Goal: Check status: Check status

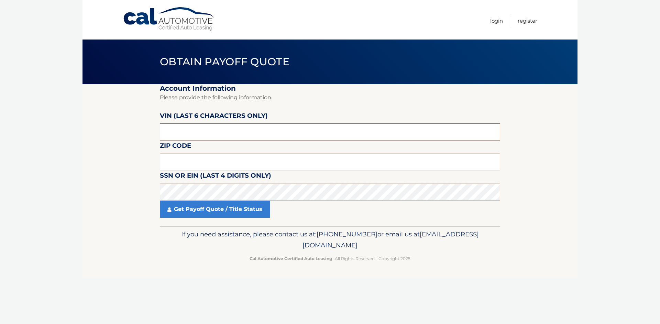
click at [204, 131] on input "text" at bounding box center [330, 131] width 340 height 17
type input "644669"
click at [175, 159] on input "text" at bounding box center [330, 161] width 340 height 17
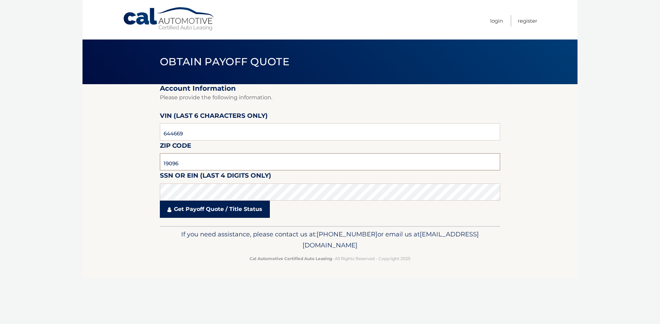
type input "19096"
click at [192, 211] on link "Get Payoff Quote / Title Status" at bounding box center [215, 209] width 110 height 17
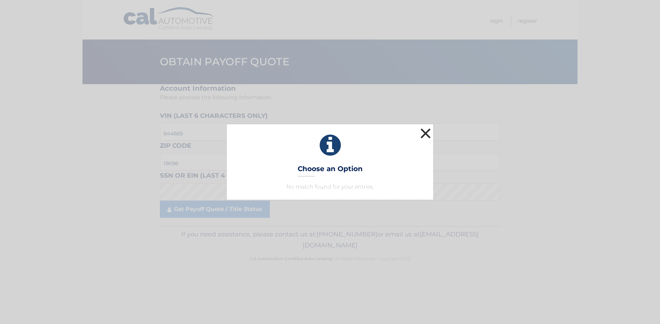
click at [426, 133] on button "×" at bounding box center [426, 134] width 14 height 14
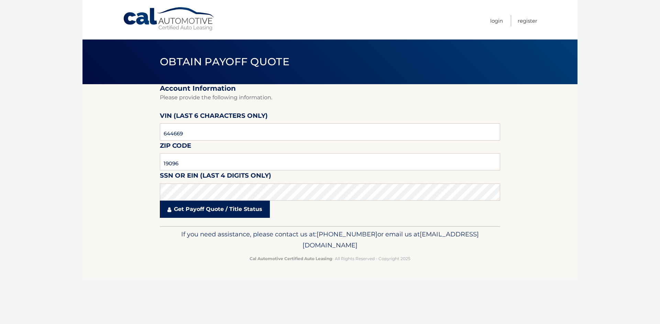
click at [193, 213] on link "Get Payoff Quote / Title Status" at bounding box center [215, 209] width 110 height 17
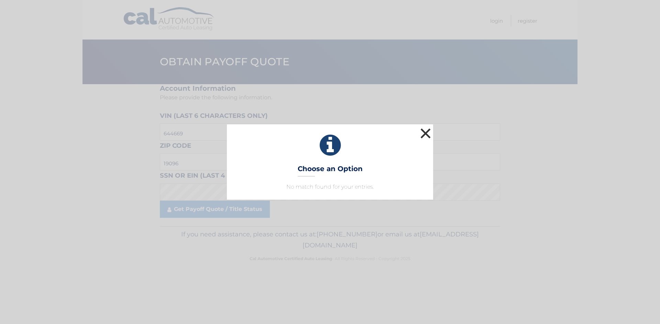
click at [428, 132] on button "×" at bounding box center [426, 134] width 14 height 14
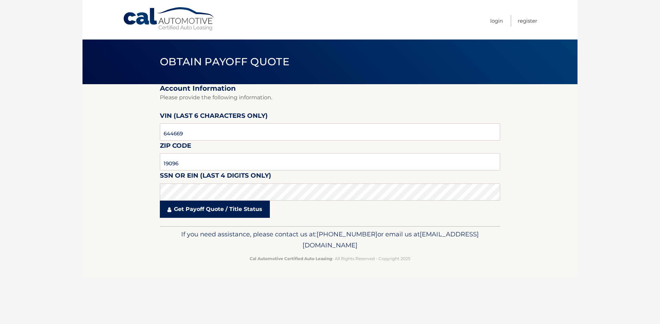
click at [195, 211] on link "Get Payoff Quote / Title Status" at bounding box center [215, 209] width 110 height 17
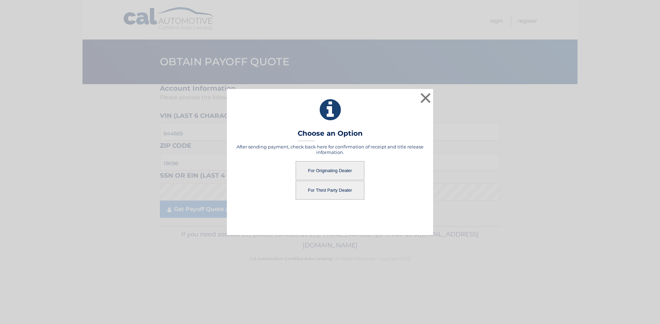
click at [331, 193] on button "For Third Party Dealer" at bounding box center [330, 190] width 69 height 19
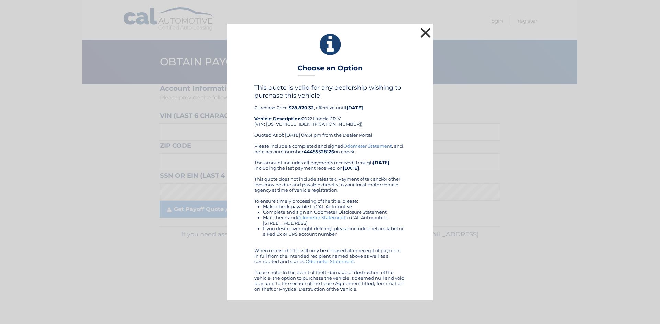
click at [427, 32] on button "×" at bounding box center [426, 33] width 14 height 14
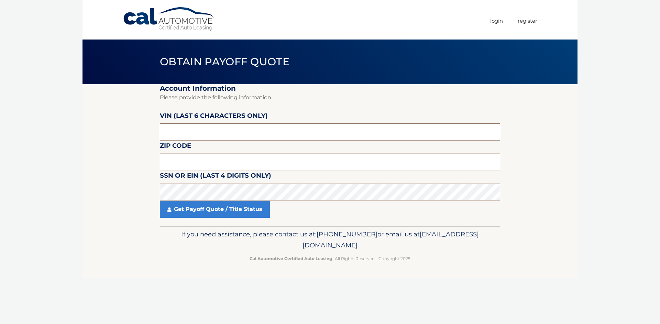
click at [182, 136] on input "text" at bounding box center [330, 131] width 340 height 17
type input "644669"
click at [174, 162] on input "text" at bounding box center [330, 161] width 340 height 17
type input "19096"
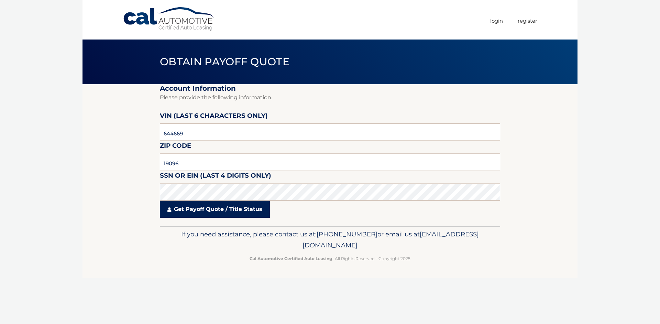
click at [194, 208] on link "Get Payoff Quote / Title Status" at bounding box center [215, 209] width 110 height 17
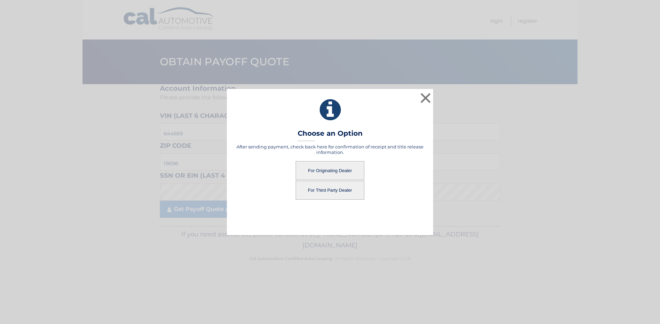
click at [340, 170] on button "For Originating Dealer" at bounding box center [330, 170] width 69 height 19
click at [327, 168] on button "For Originating Dealer" at bounding box center [330, 170] width 69 height 19
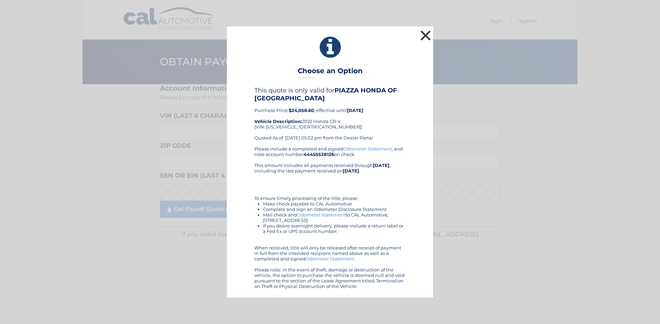
click at [425, 33] on button "×" at bounding box center [426, 36] width 14 height 14
